Goal: Task Accomplishment & Management: Manage account settings

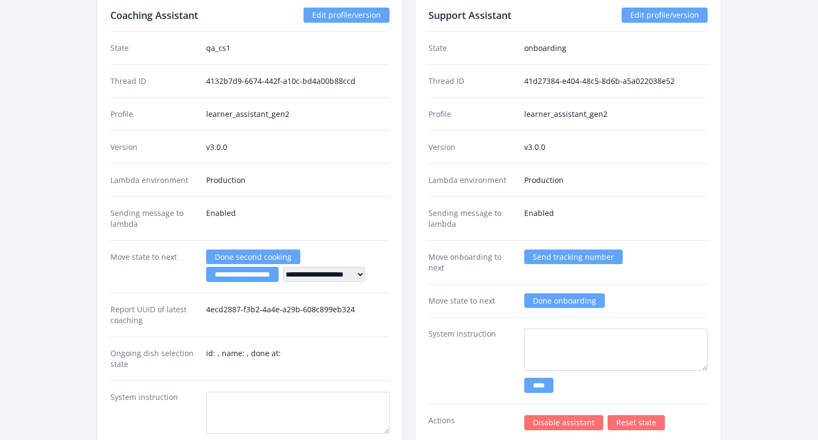
scroll to position [2425, 0]
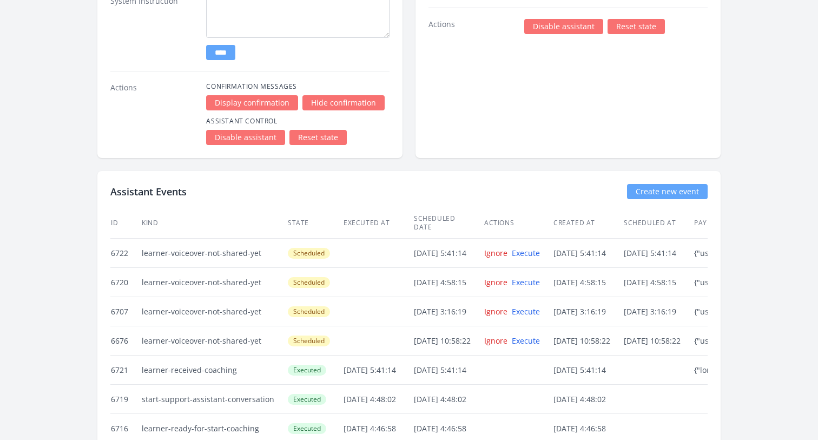
click at [321, 133] on link "Reset state" at bounding box center [317, 137] width 57 height 15
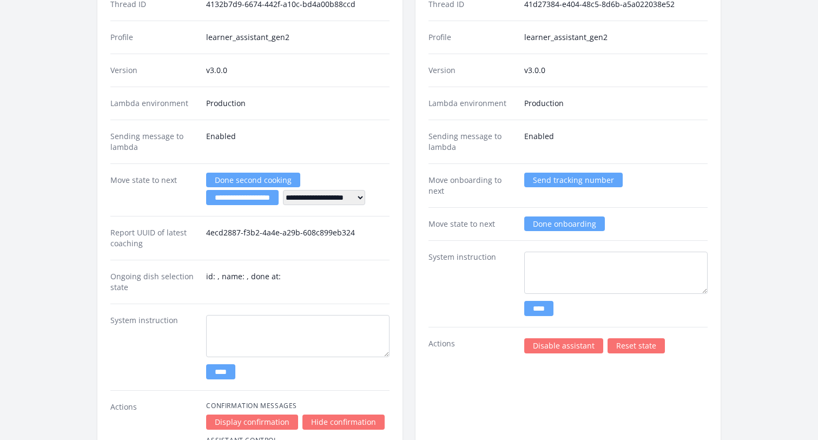
scroll to position [1937, 0]
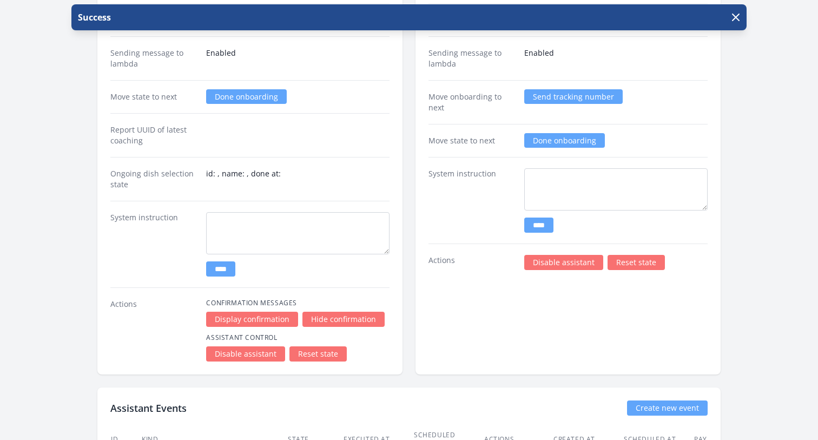
scroll to position [2159, 0]
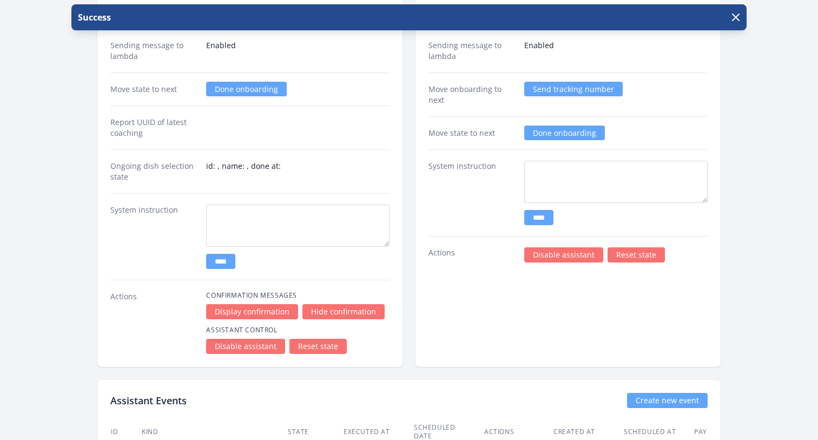
click at [351, 136] on dd at bounding box center [297, 128] width 183 height 22
click at [737, 22] on icon "button" at bounding box center [735, 17] width 13 height 13
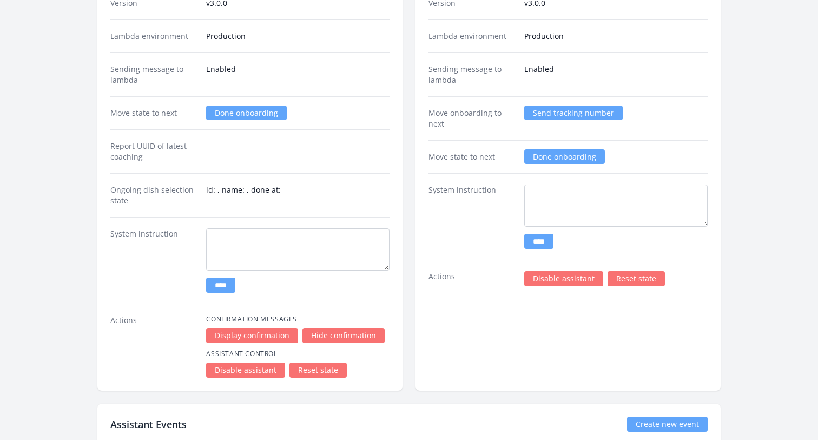
scroll to position [2134, 0]
click at [239, 116] on link "Done onboarding" at bounding box center [246, 113] width 81 height 15
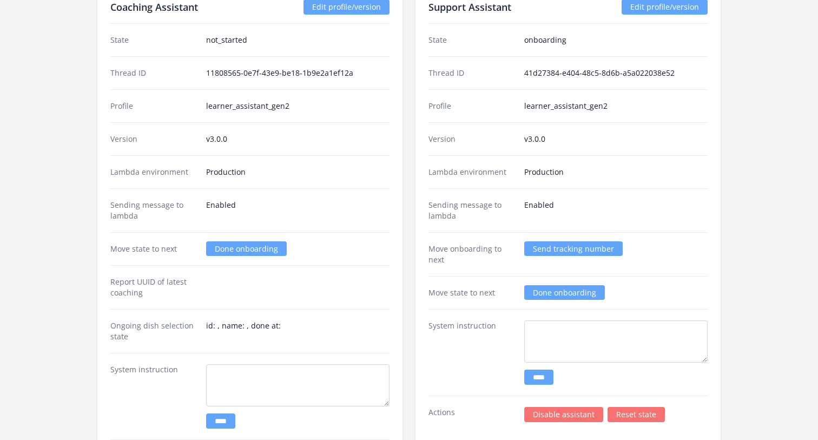
scroll to position [2008, 0]
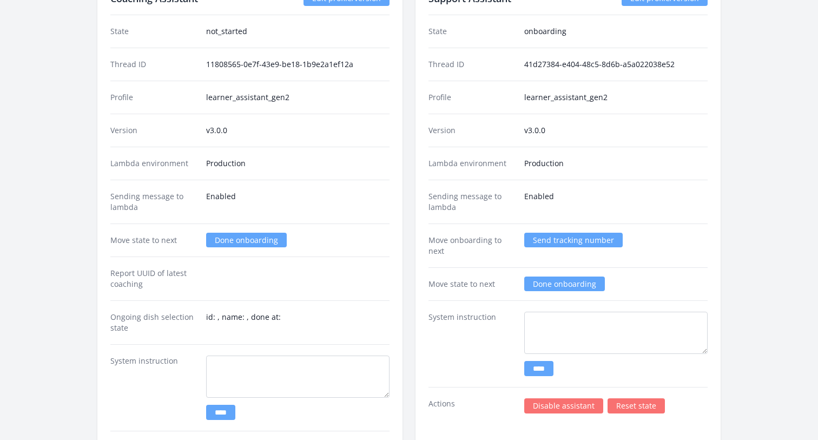
click at [234, 235] on link "Done onboarding" at bounding box center [246, 240] width 81 height 15
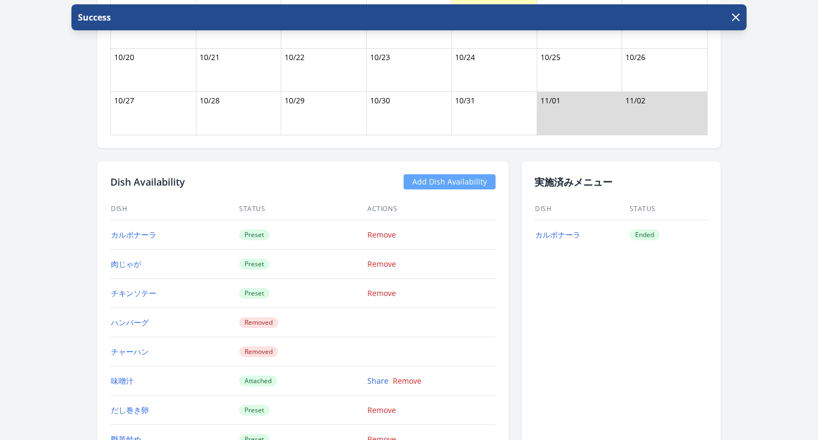
scroll to position [1335, 0]
